Goal: Transaction & Acquisition: Purchase product/service

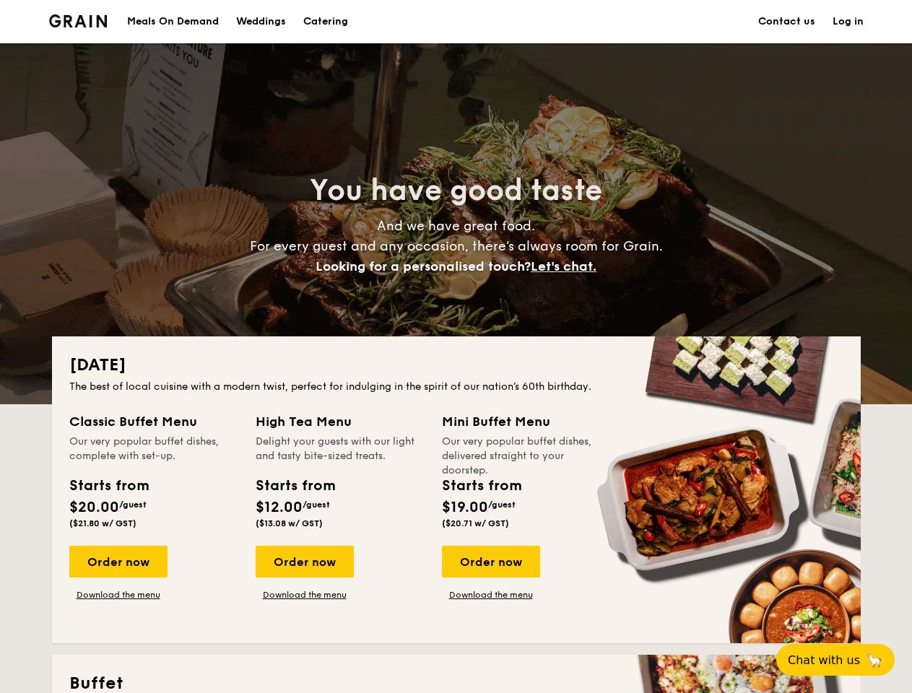
click at [456, 347] on div "[DATE] The best of local cuisine with a modern twist, perfect for indulging in …" at bounding box center [456, 490] width 809 height 307
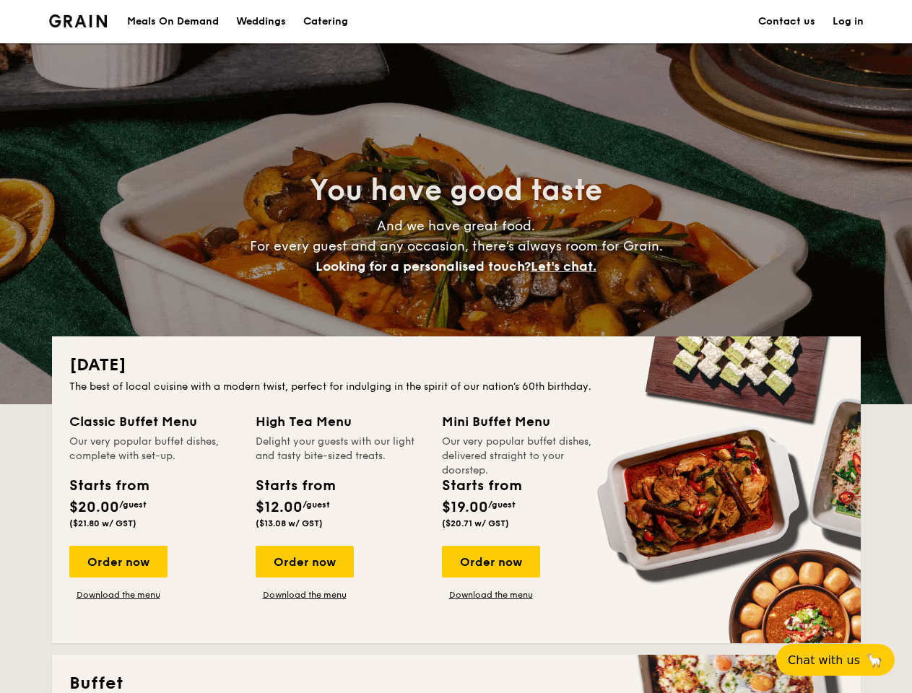
click at [848, 22] on link "Log in" at bounding box center [848, 21] width 31 height 43
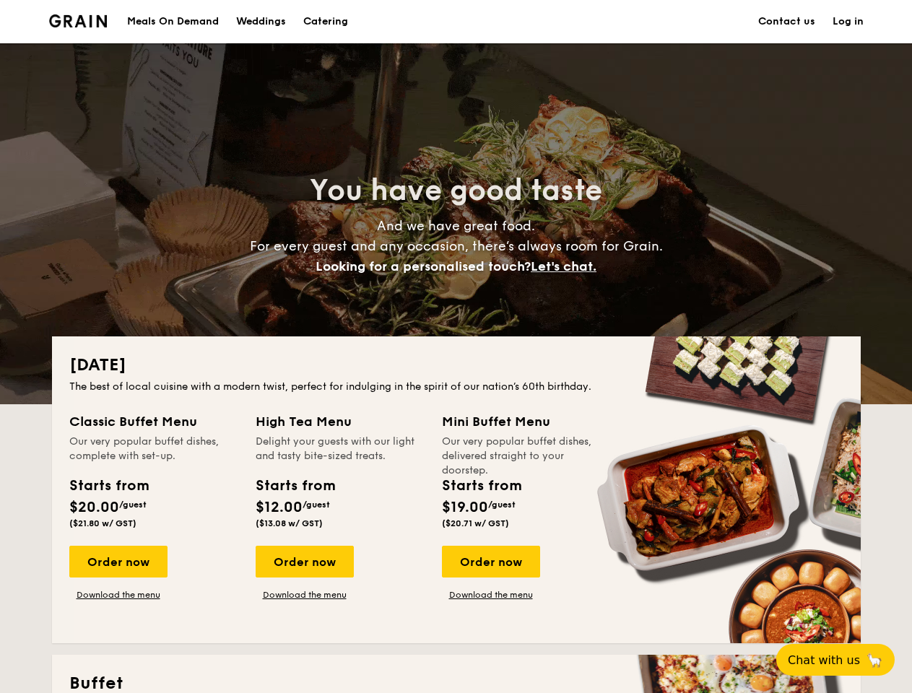
click at [568, 267] on span "Let's chat." at bounding box center [564, 267] width 66 height 16
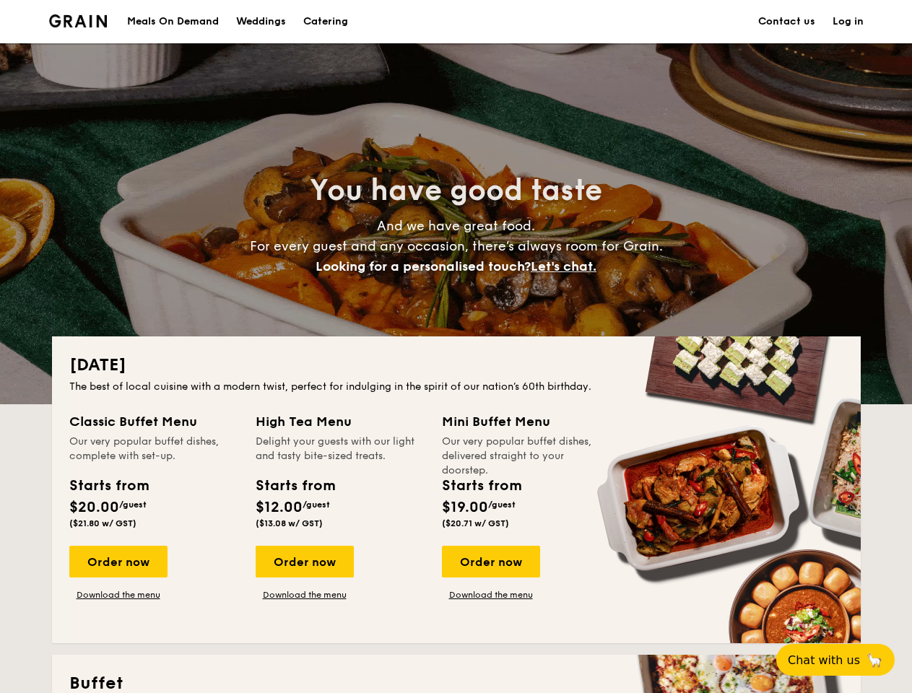
click at [118, 562] on div "Order now" at bounding box center [118, 562] width 98 height 32
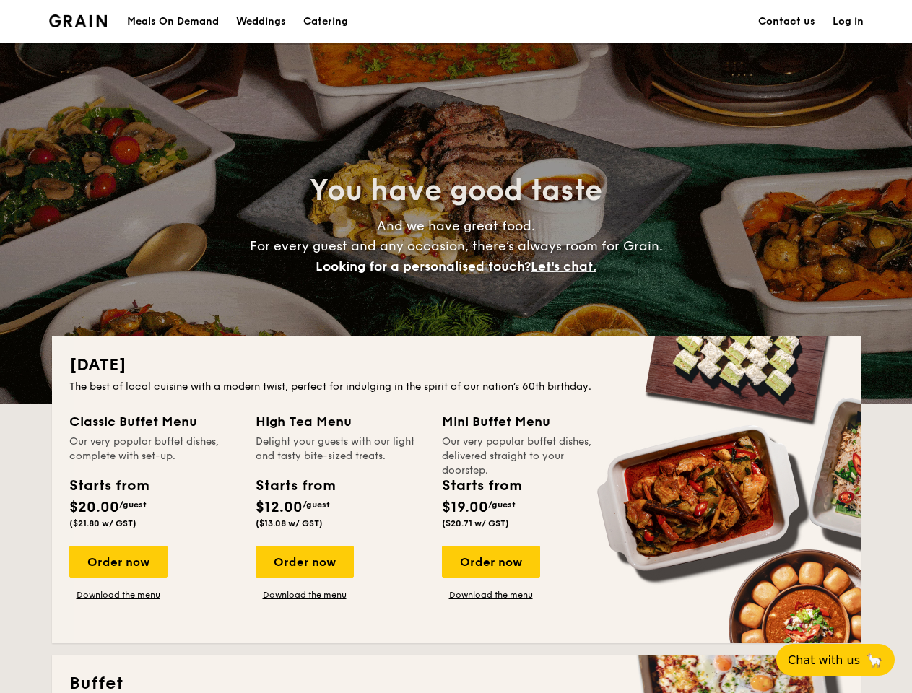
click at [304, 562] on div "Order now" at bounding box center [305, 562] width 98 height 32
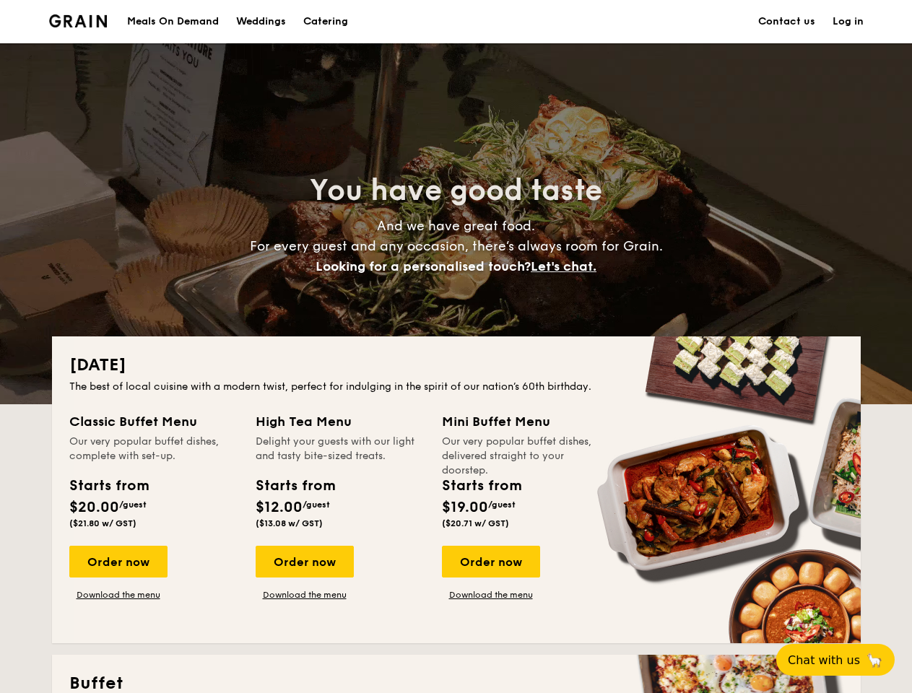
click at [490, 562] on div "Order now" at bounding box center [491, 562] width 98 height 32
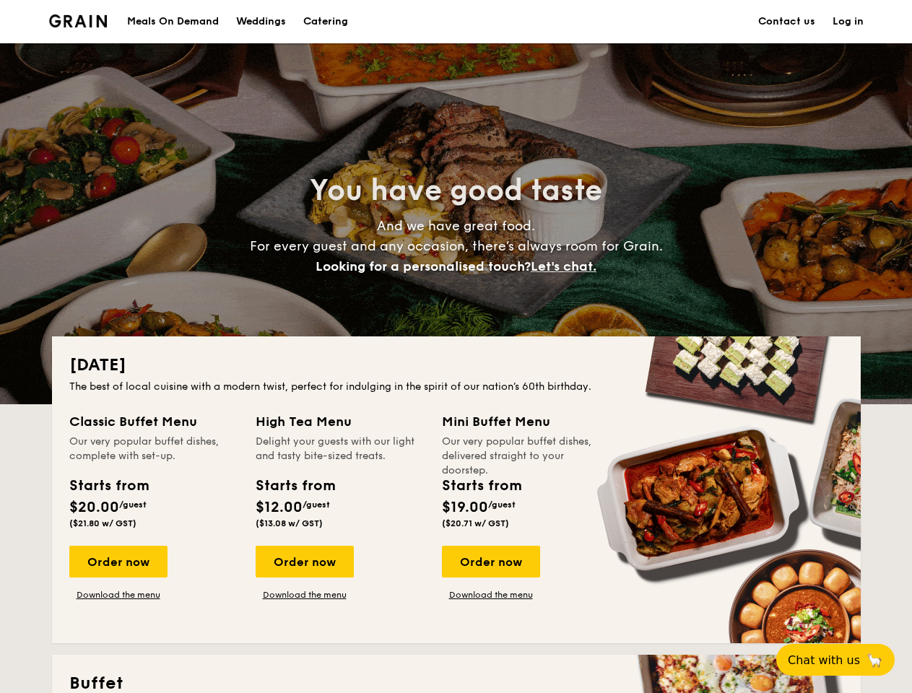
click at [844, 660] on span "Chat with us" at bounding box center [824, 661] width 72 height 14
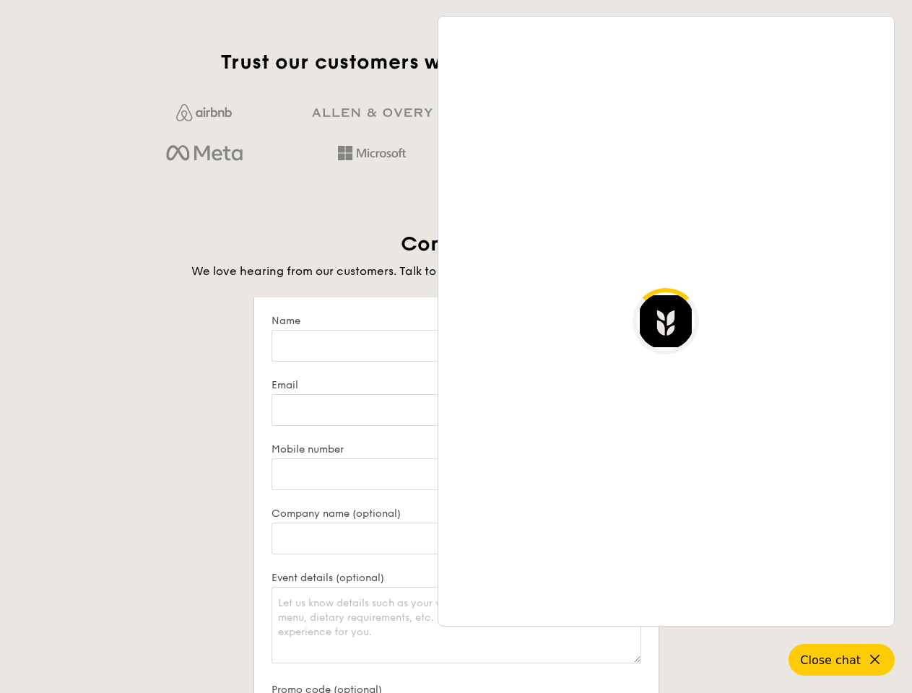
scroll to position [2797, 0]
